Goal: Task Accomplishment & Management: Manage account settings

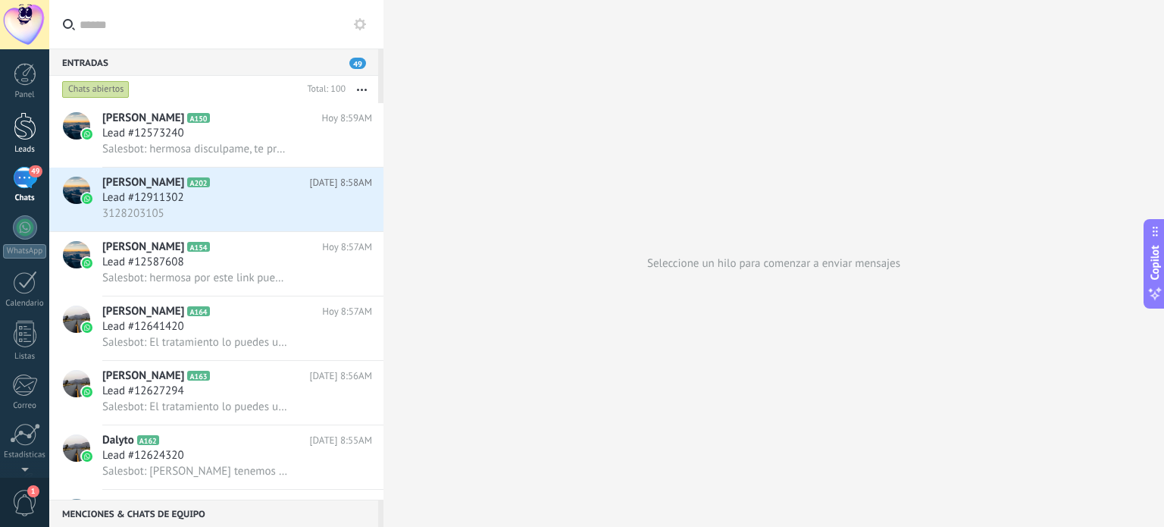
click at [36, 134] on link "Leads" at bounding box center [24, 133] width 49 height 42
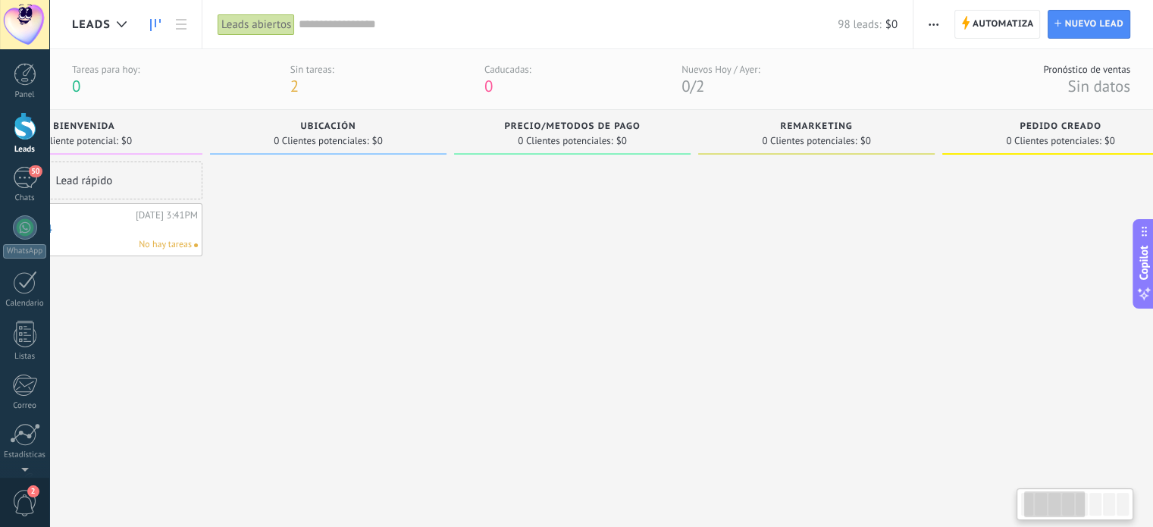
drag, startPoint x: 747, startPoint y: 389, endPoint x: 425, endPoint y: 325, distance: 328.3
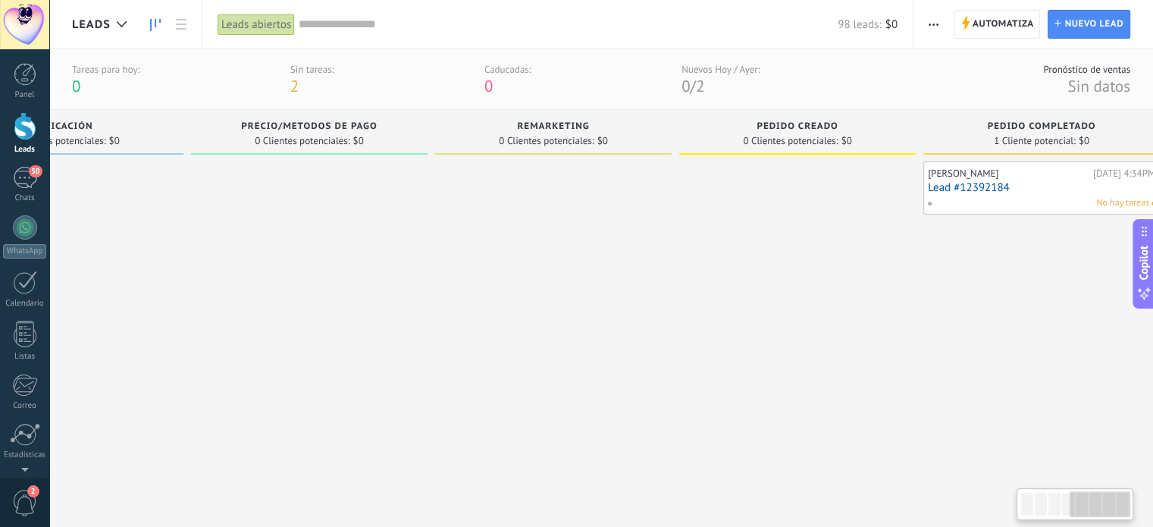
scroll to position [0, 894]
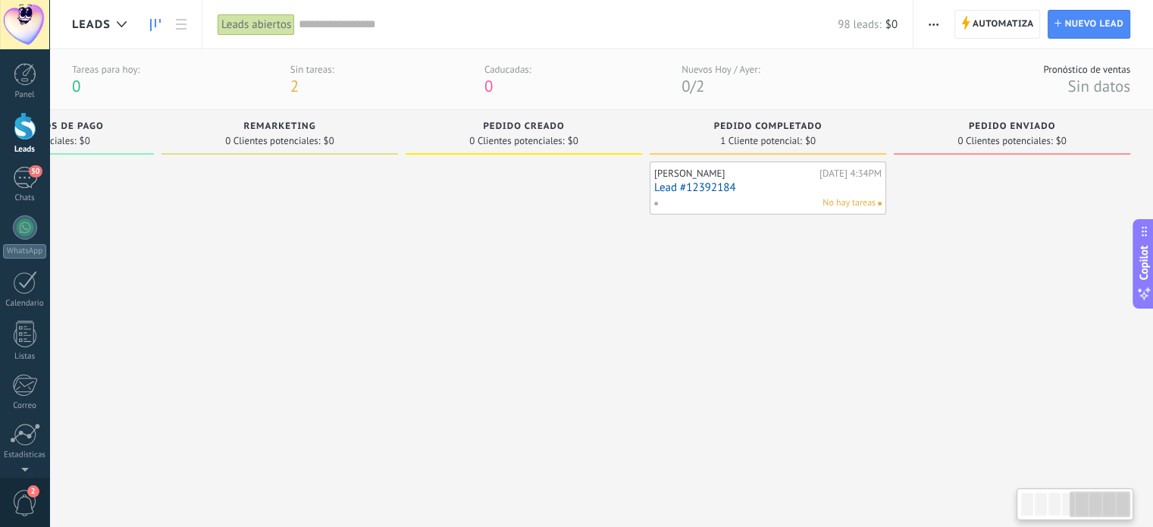
drag, startPoint x: 925, startPoint y: 346, endPoint x: 329, endPoint y: 302, distance: 597.3
drag, startPoint x: 794, startPoint y: 311, endPoint x: 397, endPoint y: 280, distance: 398.3
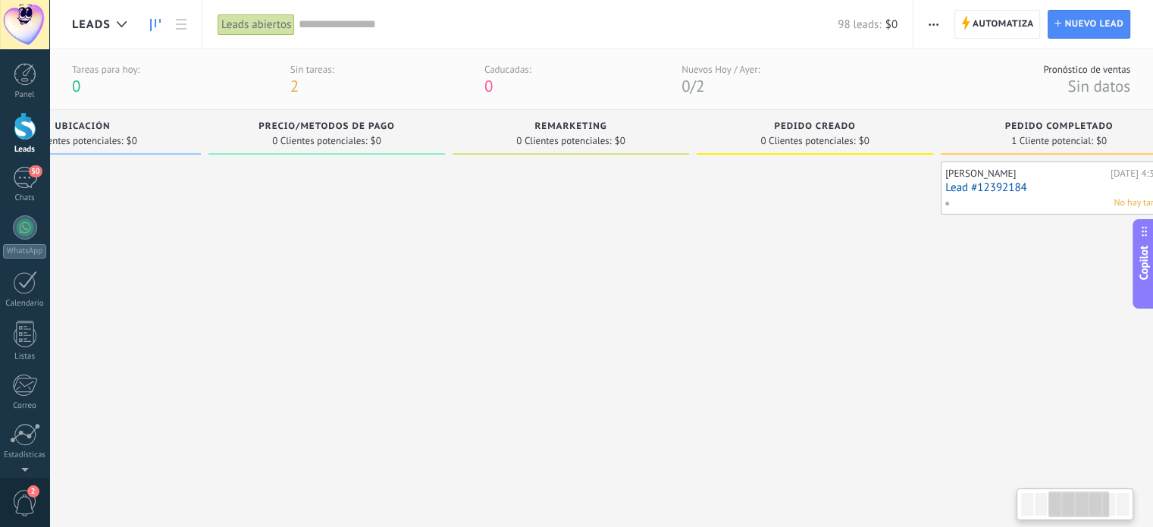
drag, startPoint x: 437, startPoint y: 245, endPoint x: 1025, endPoint y: 292, distance: 590.0
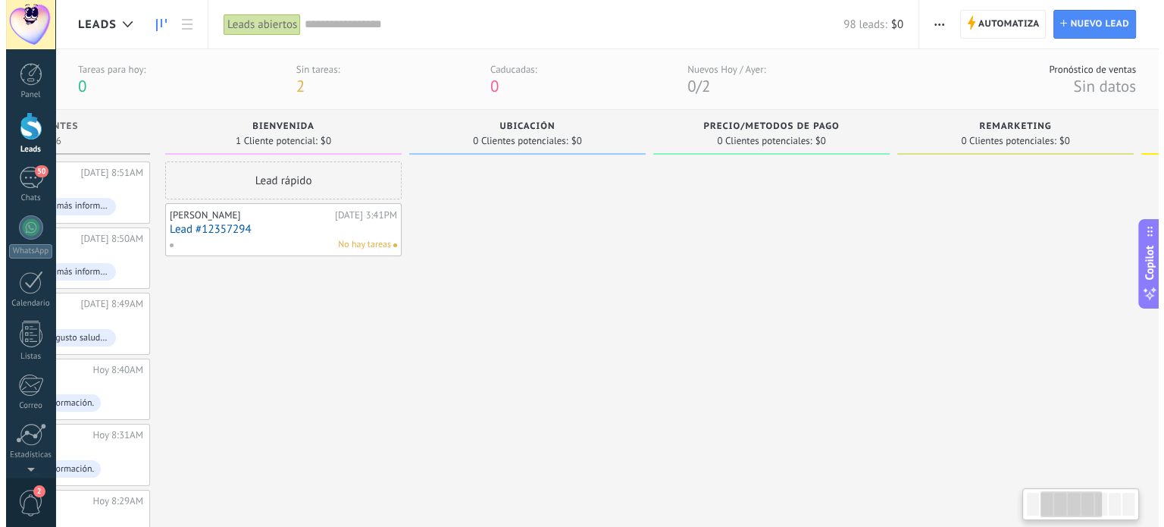
scroll to position [0, 0]
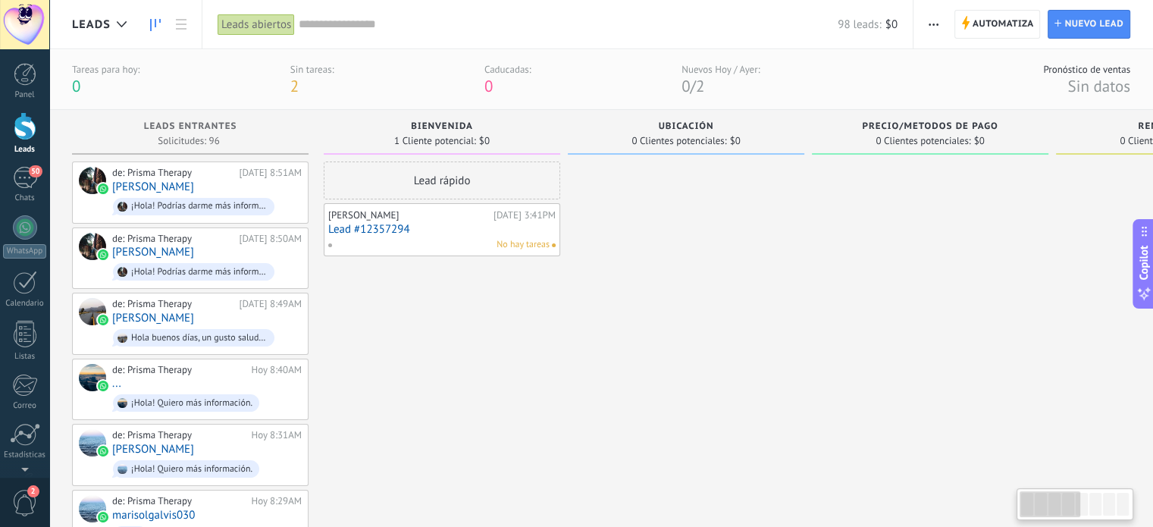
drag, startPoint x: 403, startPoint y: 282, endPoint x: 998, endPoint y: 292, distance: 595.0
click at [525, 250] on span "No hay tareas" at bounding box center [522, 245] width 53 height 14
click at [505, 231] on link "Lead #12357294" at bounding box center [441, 229] width 227 height 13
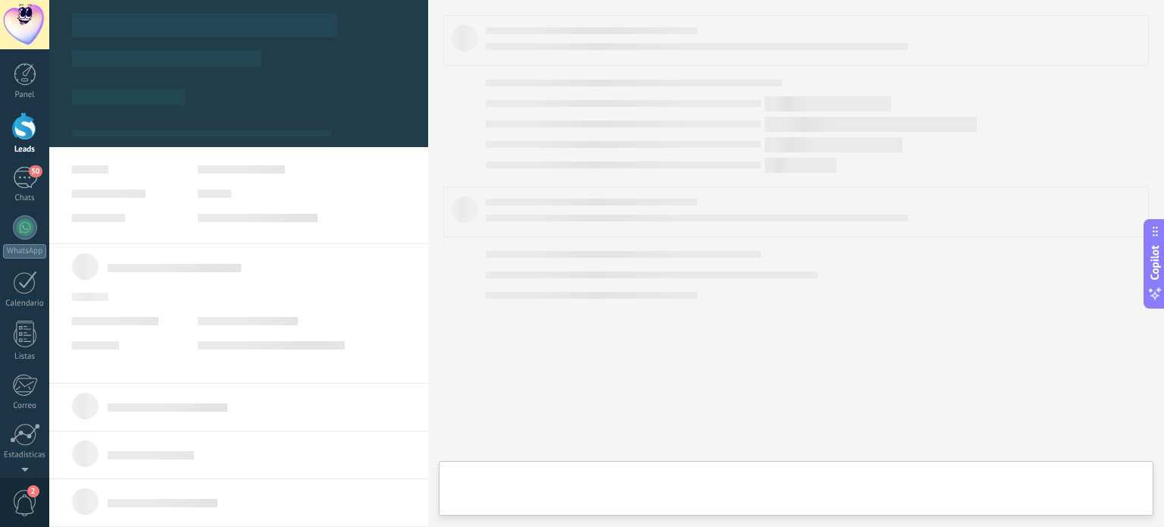
type textarea "**********"
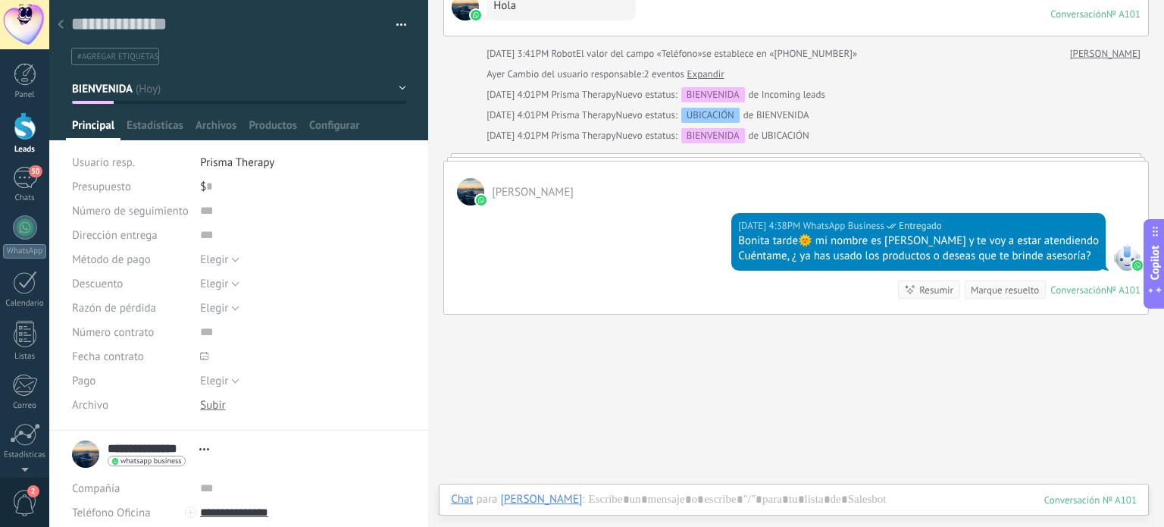
scroll to position [196, 0]
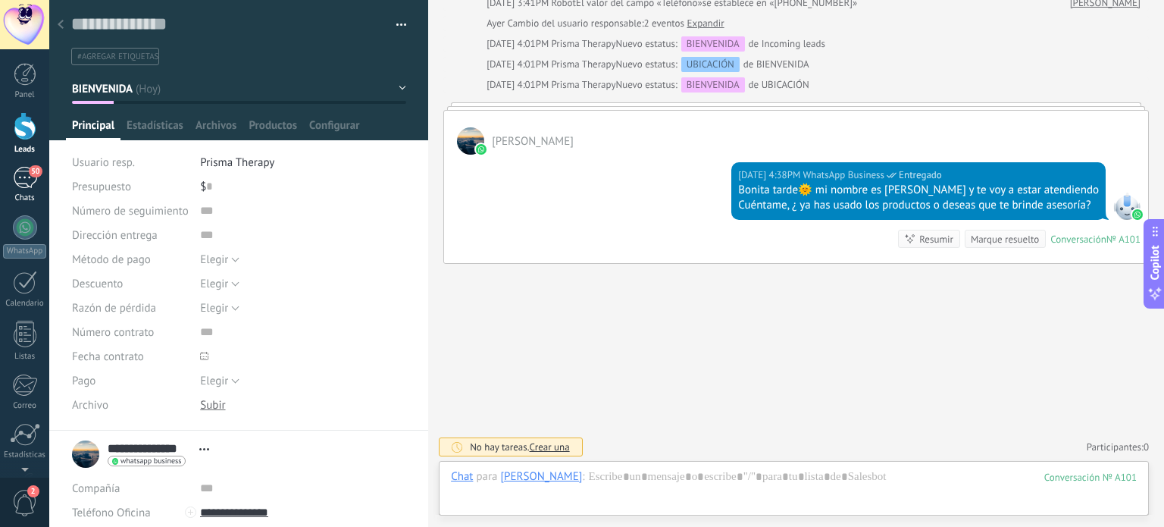
click at [18, 174] on div "50" at bounding box center [25, 178] width 24 height 22
